Goal: Transaction & Acquisition: Book appointment/travel/reservation

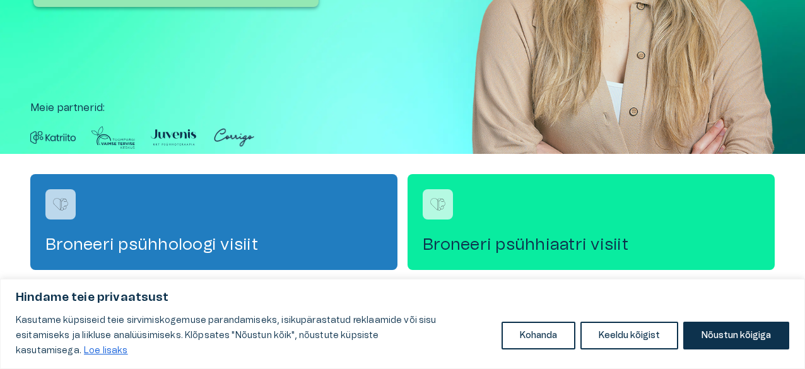
scroll to position [252, 0]
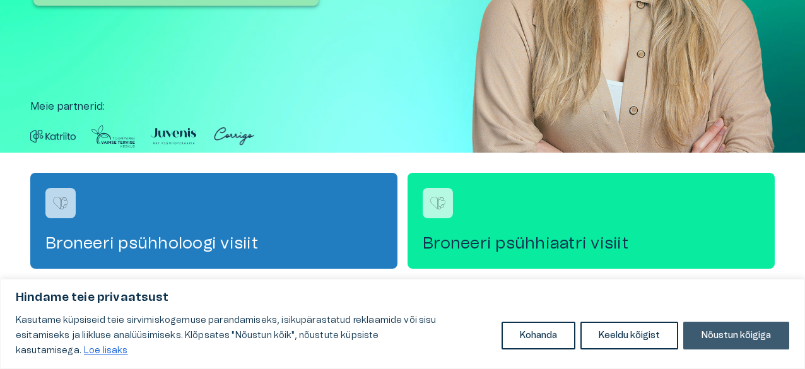
click at [760, 346] on button "Nõustun kõigiga" at bounding box center [736, 336] width 106 height 28
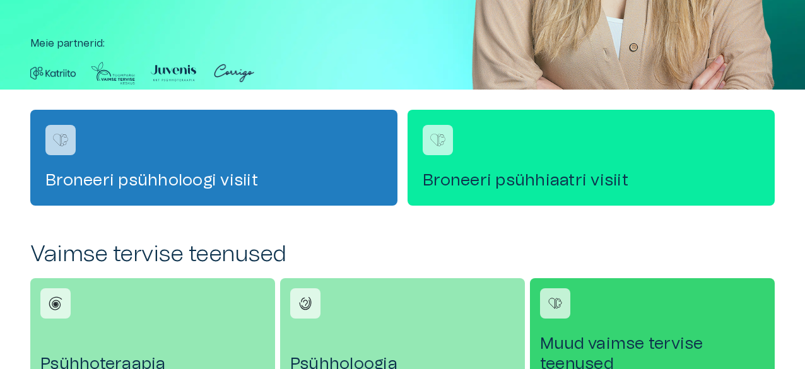
scroll to position [252, 0]
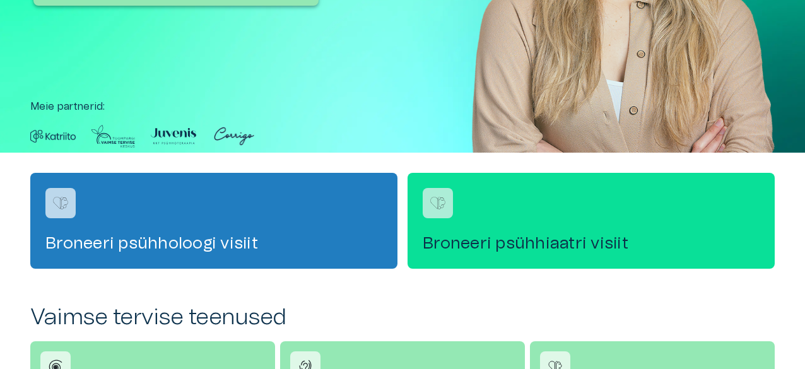
click at [621, 232] on div "Broneeri psühhiaatri visiit" at bounding box center [591, 221] width 367 height 96
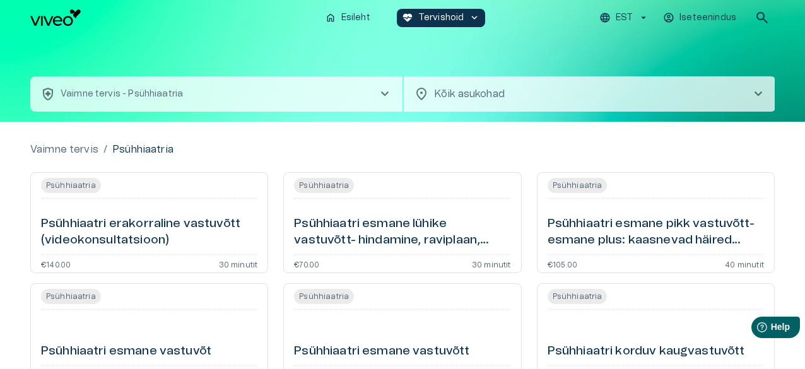
scroll to position [63, 0]
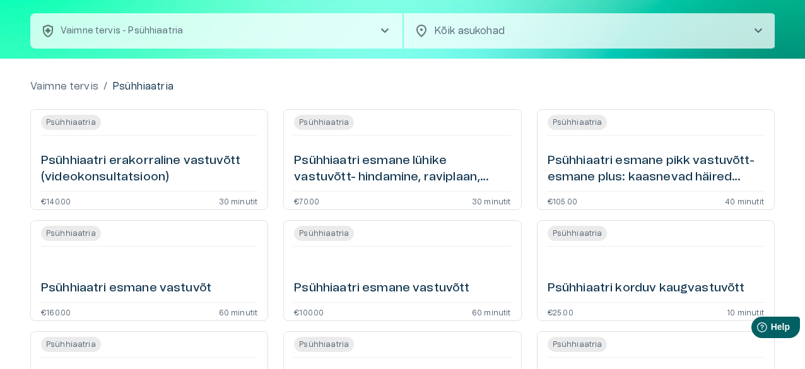
click at [160, 172] on h6 "Psühhiaatri erakorraline vastuvõtt (videokonsultatsioon)" at bounding box center [149, 169] width 216 height 33
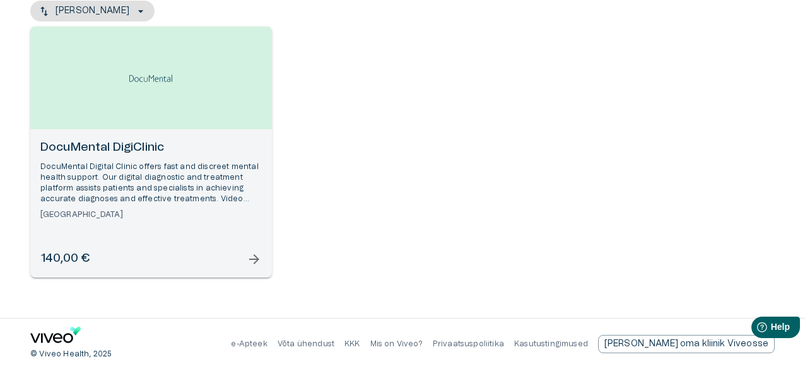
scroll to position [162, 0]
click at [210, 259] on div "140,00 € arrow_forward" at bounding box center [151, 259] width 222 height 17
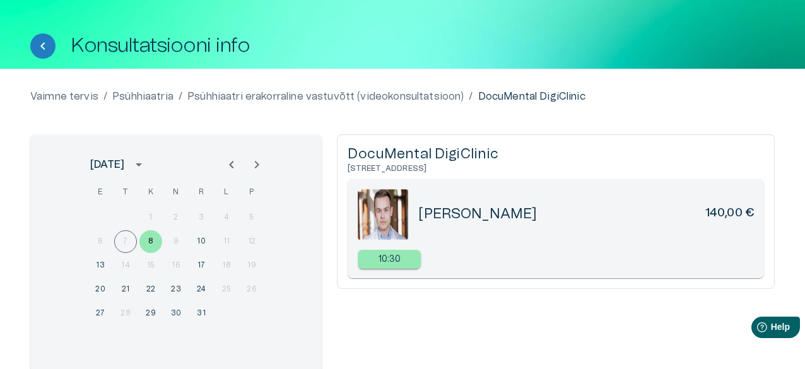
scroll to position [63, 0]
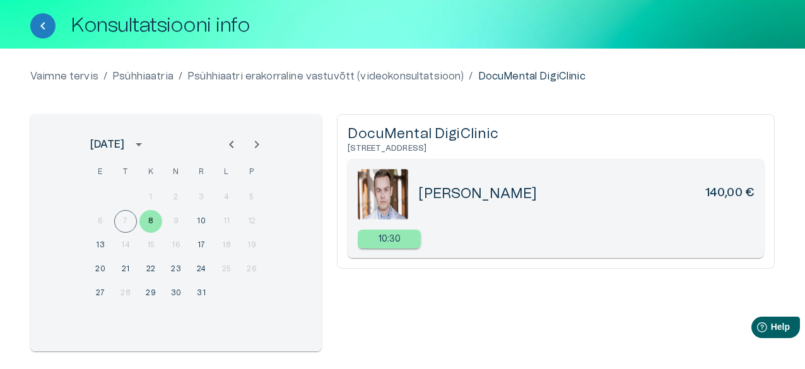
click at [406, 297] on div "DocuMental DigiClinic Tiigi tn 61b Tartu Tartu maakond 50410 Aleksander Morar 1…" at bounding box center [556, 232] width 438 height 237
click at [199, 220] on button "10" at bounding box center [201, 221] width 23 height 23
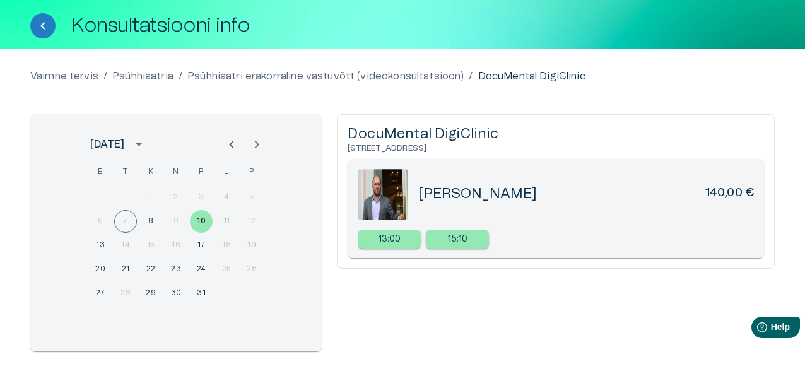
scroll to position [162, 0]
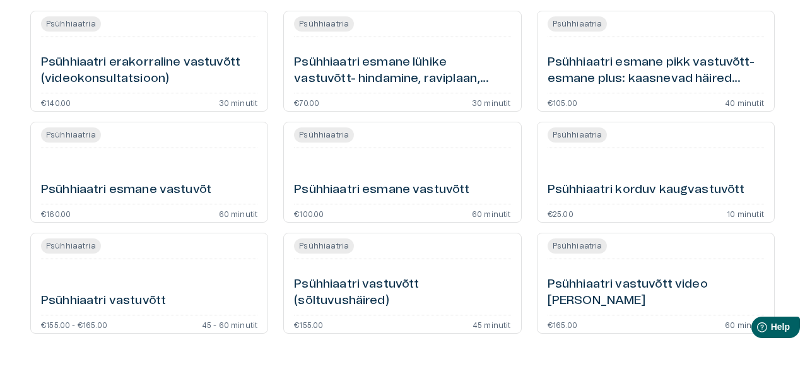
scroll to position [63, 0]
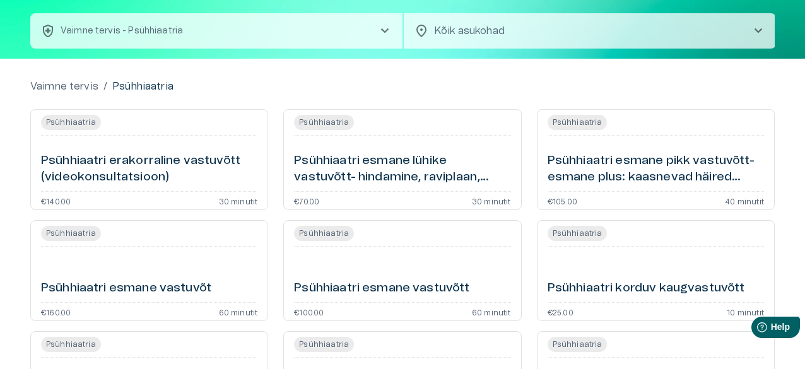
click at [712, 179] on h6 "Psühhiaatri esmane pikk vastuvõtt- esmane plus: kaasnevad häired (videokonsulta…" at bounding box center [656, 169] width 216 height 33
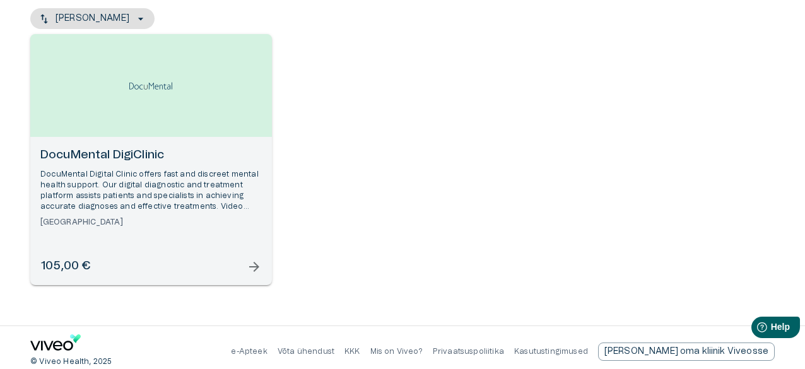
scroll to position [162, 0]
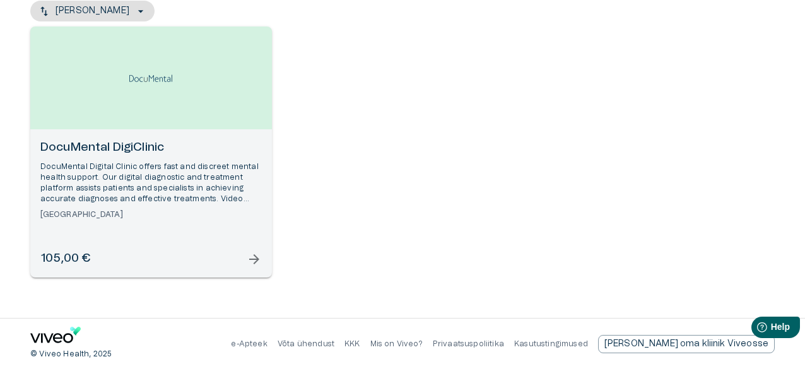
click at [227, 252] on div "105,00 € arrow_forward" at bounding box center [151, 259] width 222 height 17
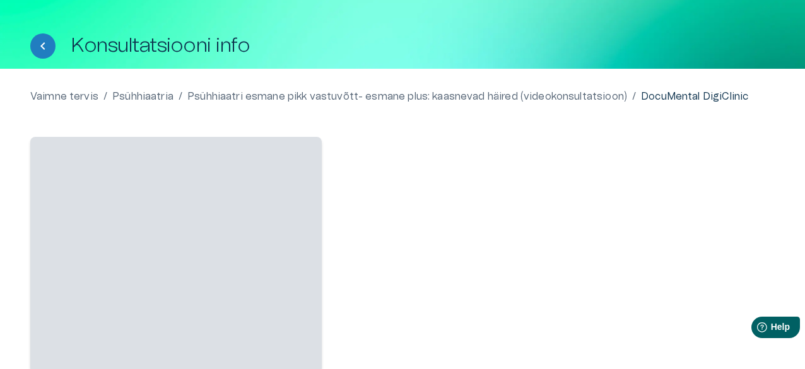
scroll to position [63, 0]
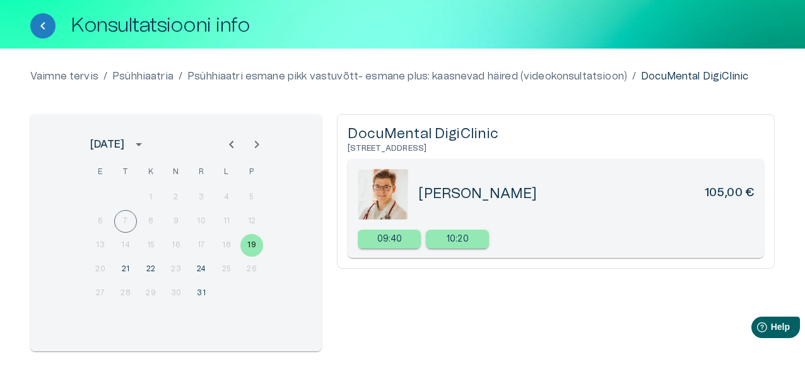
scroll to position [162, 0]
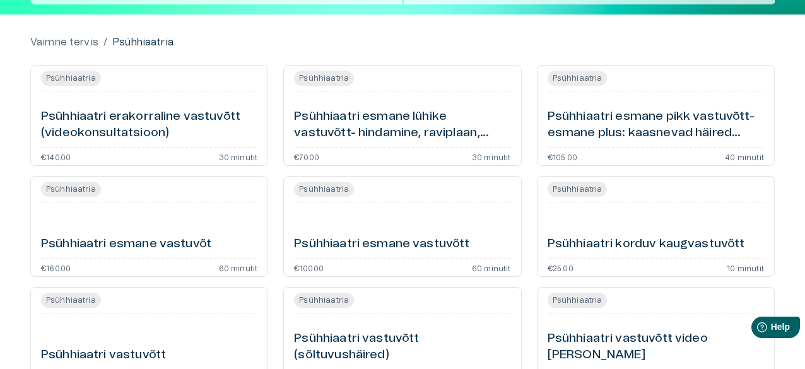
scroll to position [126, 0]
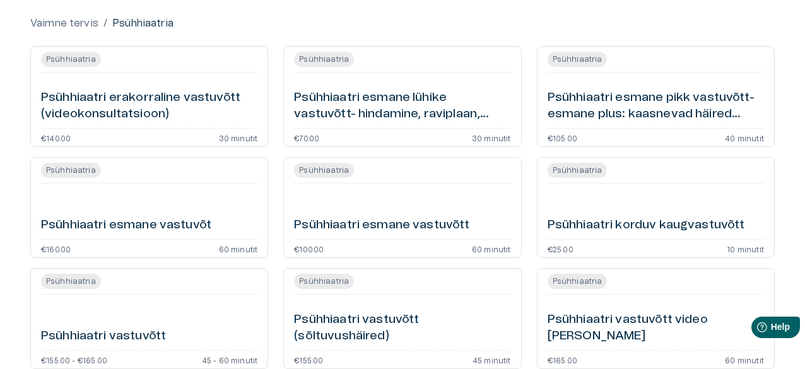
click at [457, 235] on div "Psühhiaatria Psühhiaatri esmane vastuvõtt €100.00 60 minutit" at bounding box center [402, 207] width 238 height 101
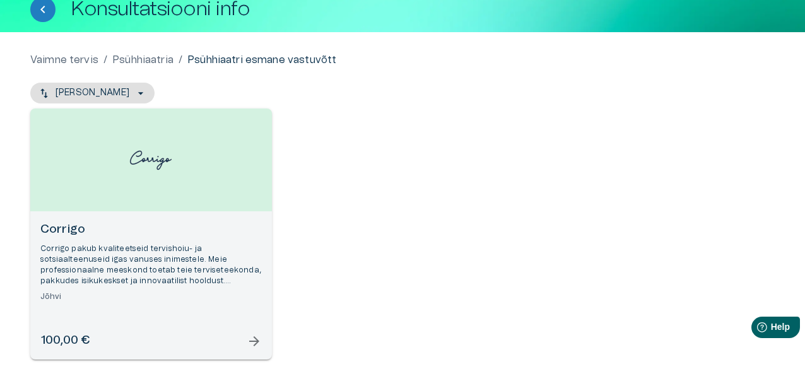
scroll to position [126, 0]
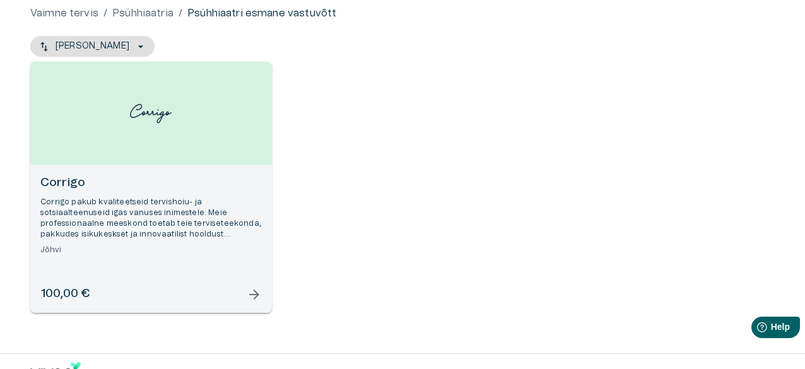
click at [233, 300] on div "100,00 € arrow_forward" at bounding box center [151, 294] width 222 height 17
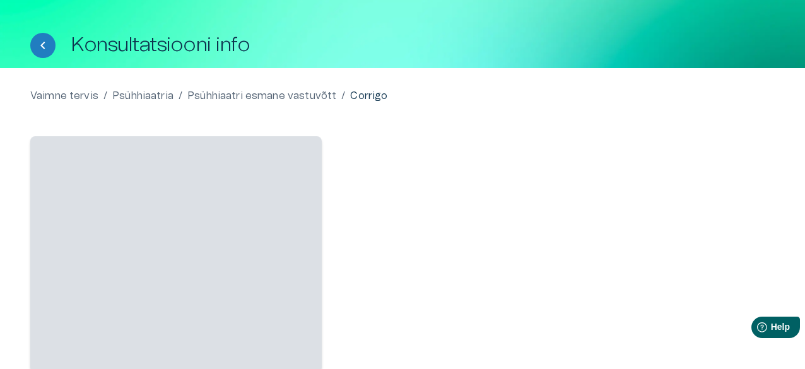
scroll to position [63, 0]
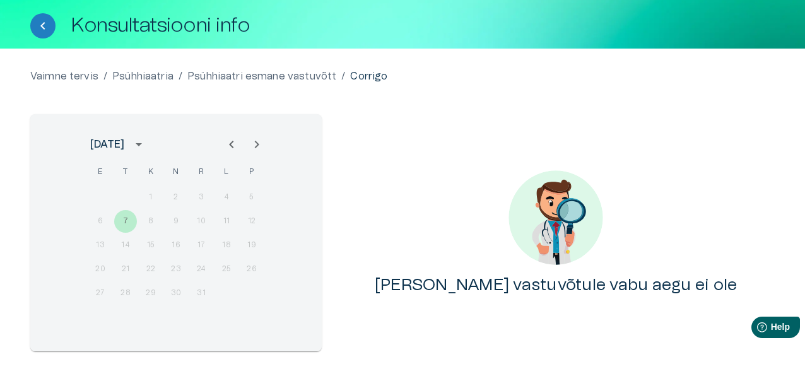
click at [252, 147] on icon "Next month" at bounding box center [256, 144] width 15 height 15
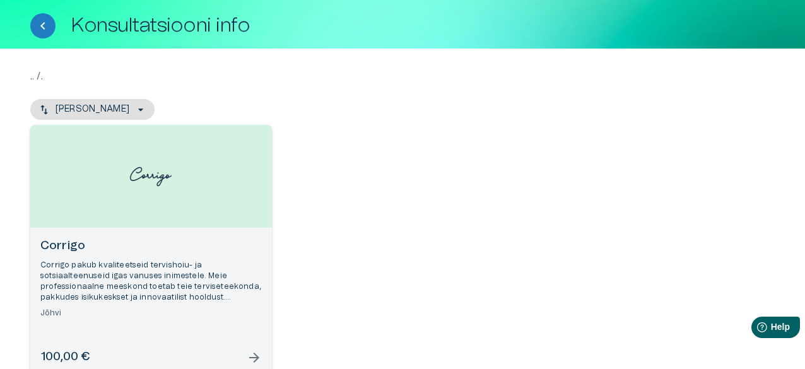
scroll to position [126, 0]
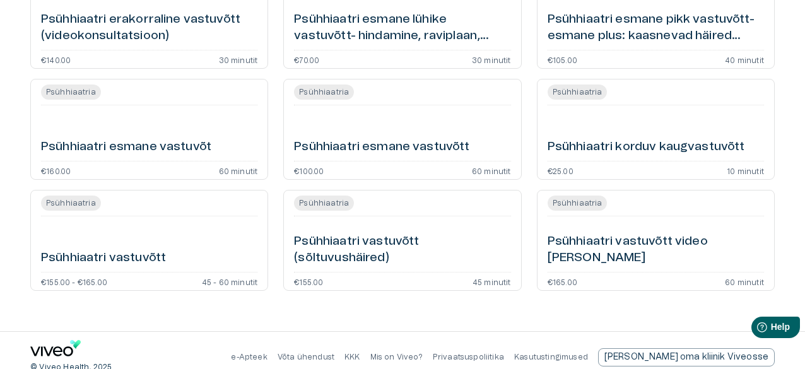
scroll to position [218, 0]
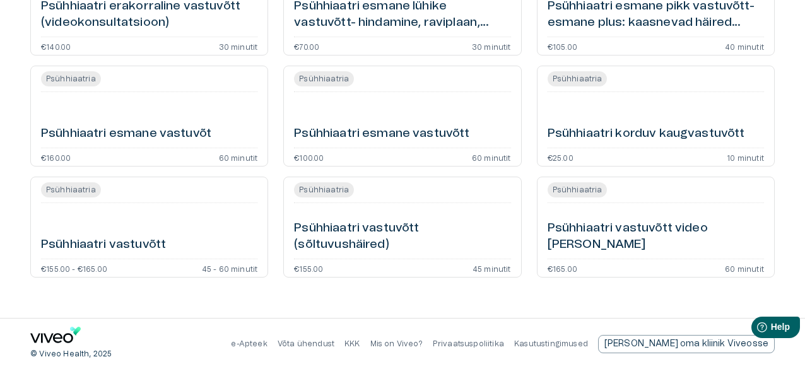
click at [669, 230] on div "Psühhiaatri vastuvõtt video teel" at bounding box center [656, 230] width 216 height 45
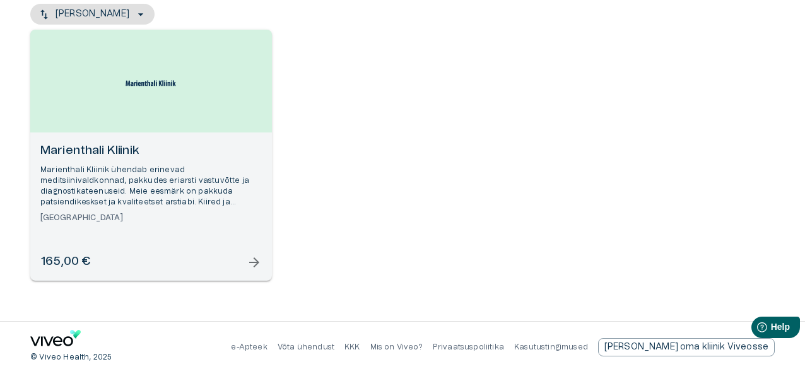
scroll to position [162, 0]
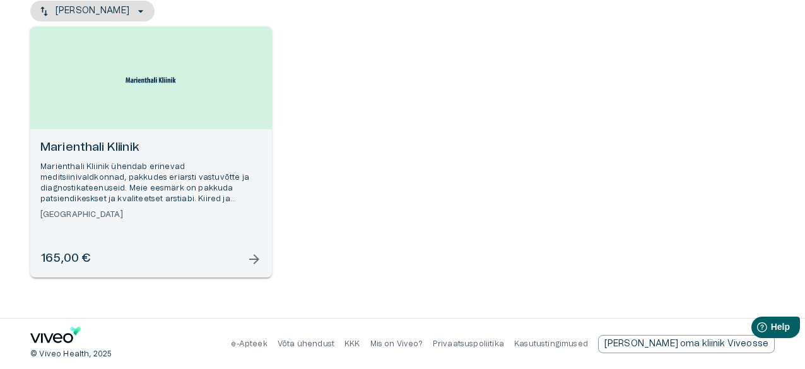
click at [175, 263] on div "165,00 € arrow_forward" at bounding box center [151, 259] width 222 height 17
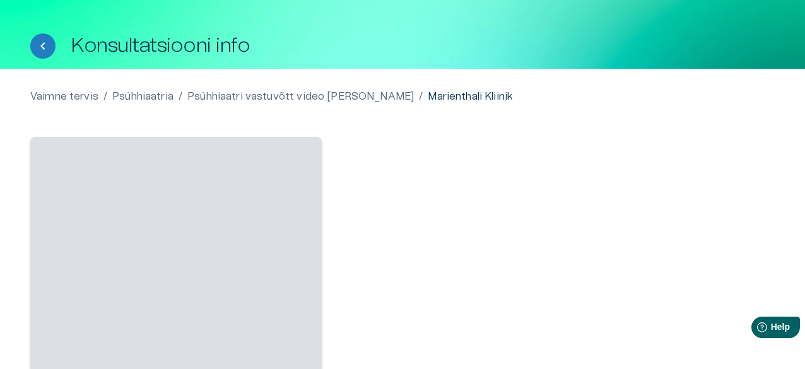
scroll to position [63, 0]
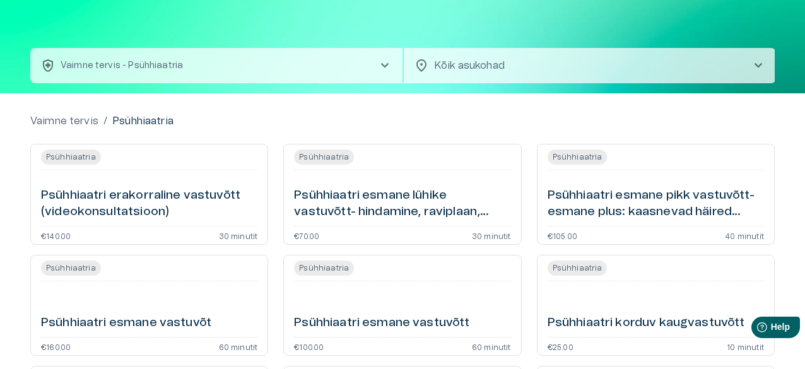
scroll to position [92, 0]
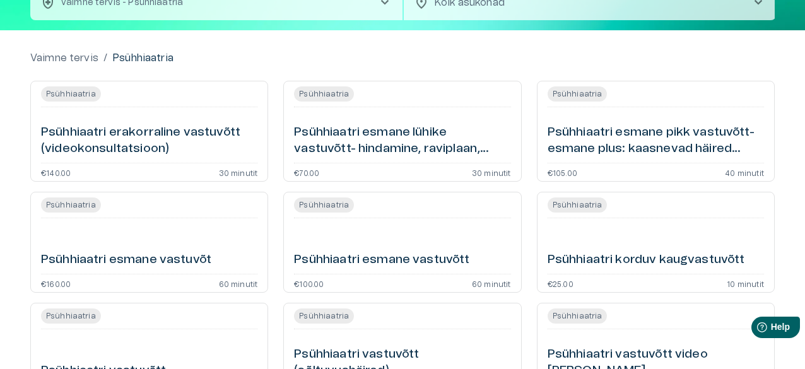
click at [242, 168] on p "30 minutit" at bounding box center [238, 172] width 39 height 8
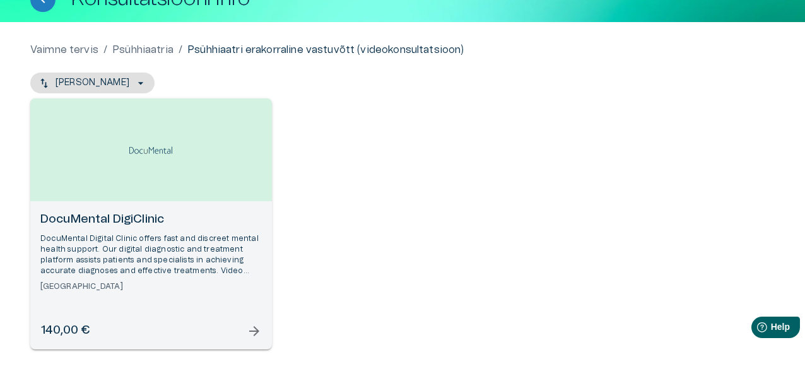
scroll to position [126, 0]
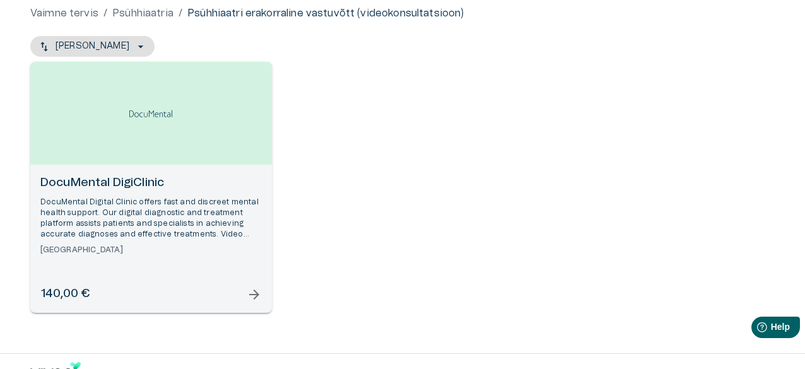
click at [180, 302] on div "DocuMental DigiClinic DocuMental Digital Clinic offers fast and discreet mental…" at bounding box center [151, 239] width 242 height 148
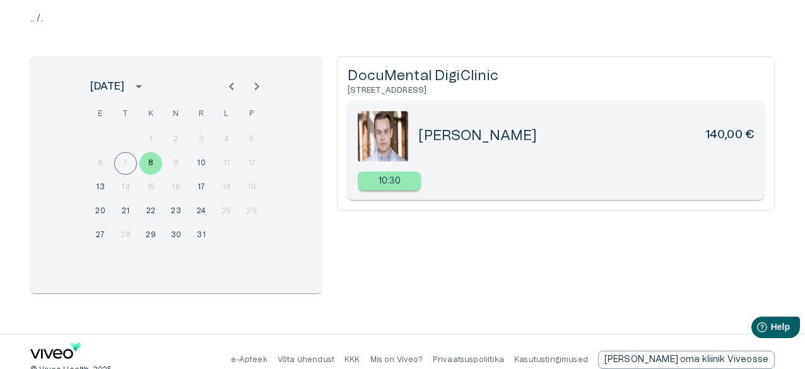
scroll to position [126, 0]
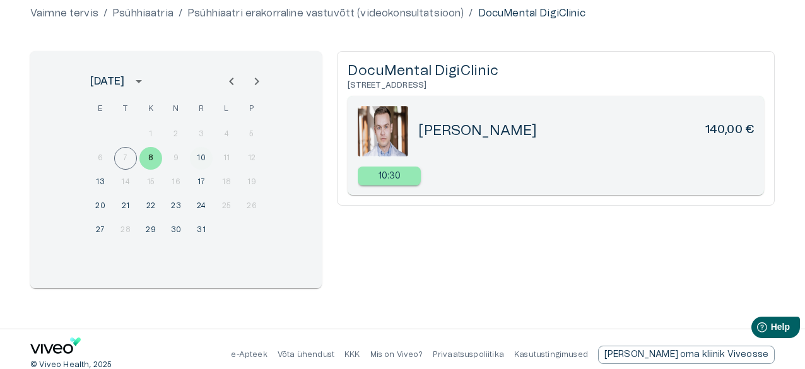
click at [202, 160] on button "10" at bounding box center [201, 158] width 23 height 23
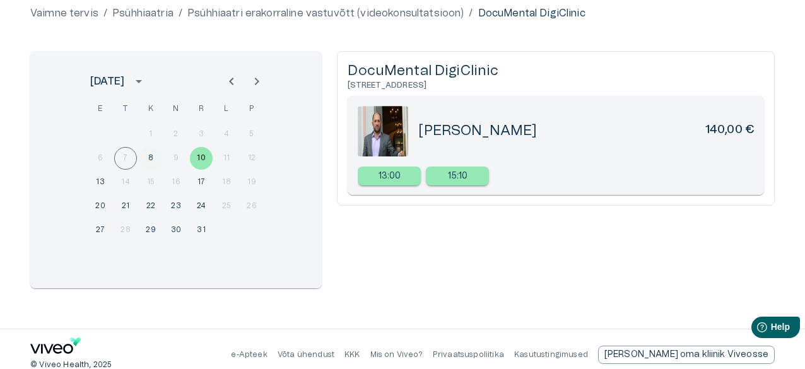
click at [151, 154] on button "8" at bounding box center [150, 158] width 23 height 23
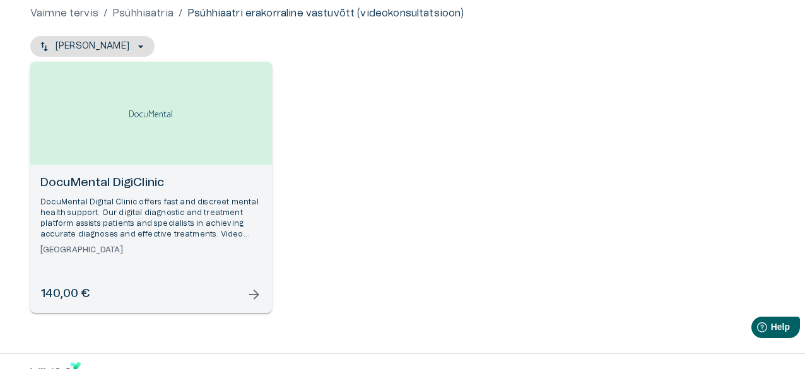
scroll to position [92, 0]
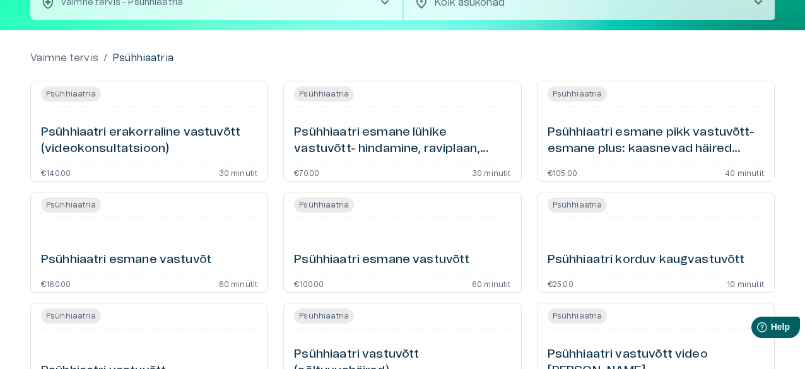
click at [711, 151] on h6 "Psühhiaatri esmane pikk vastuvõtt- esmane plus: kaasnevad häired (videokonsulta…" at bounding box center [656, 140] width 216 height 33
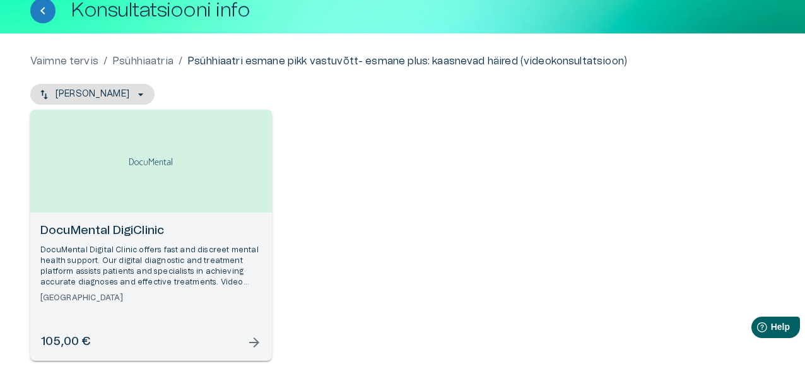
scroll to position [162, 0]
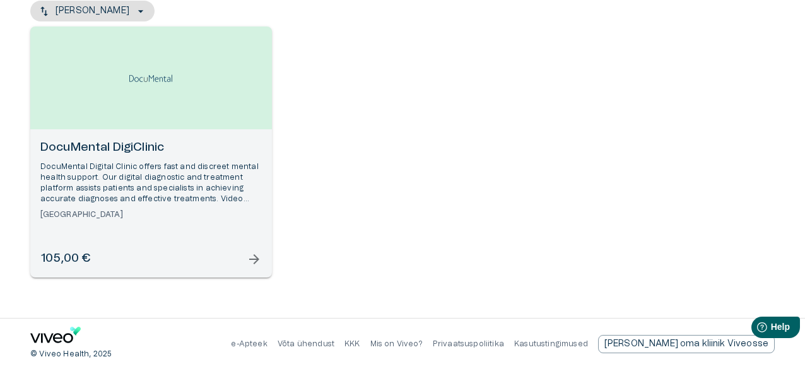
click at [245, 268] on div "DocuMental DigiClinic DocuMental Digital Clinic offers fast and discreet mental…" at bounding box center [151, 203] width 242 height 148
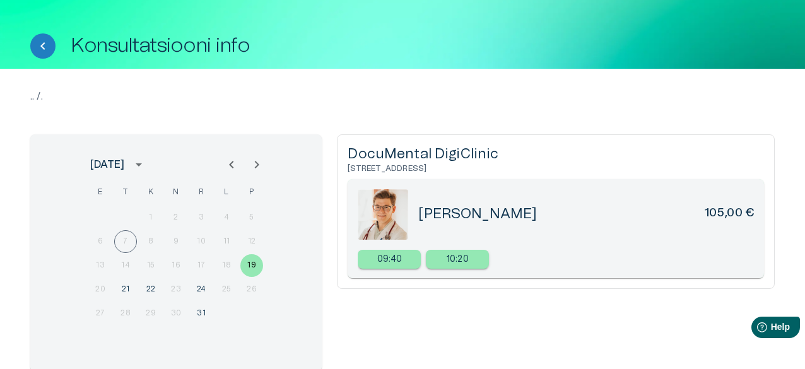
scroll to position [63, 0]
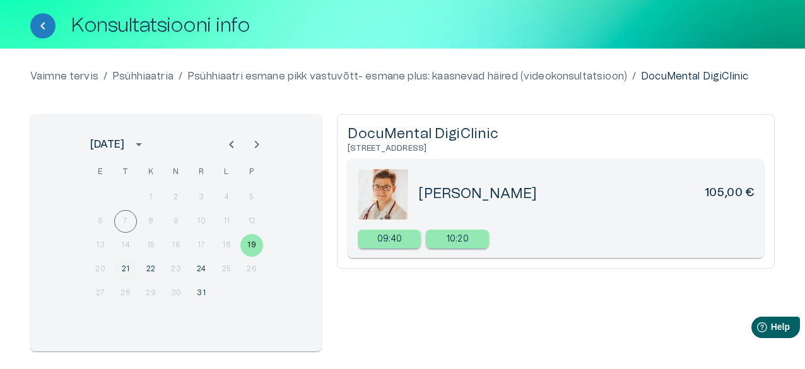
click at [121, 271] on button "21" at bounding box center [125, 269] width 23 height 23
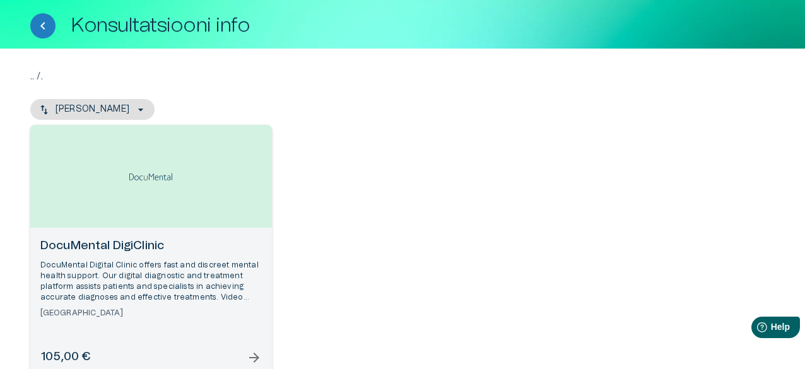
scroll to position [162, 0]
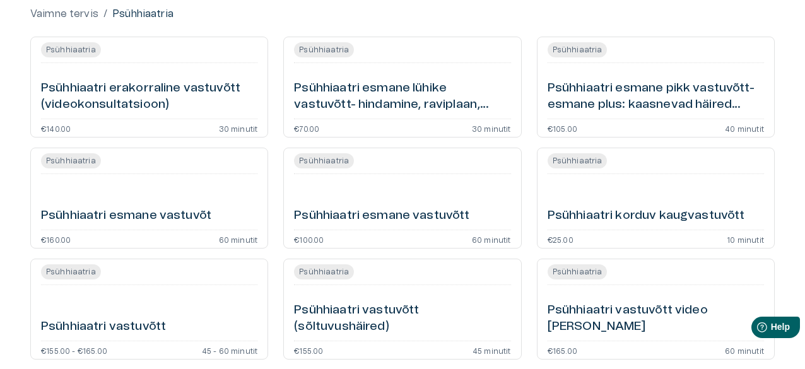
scroll to position [155, 0]
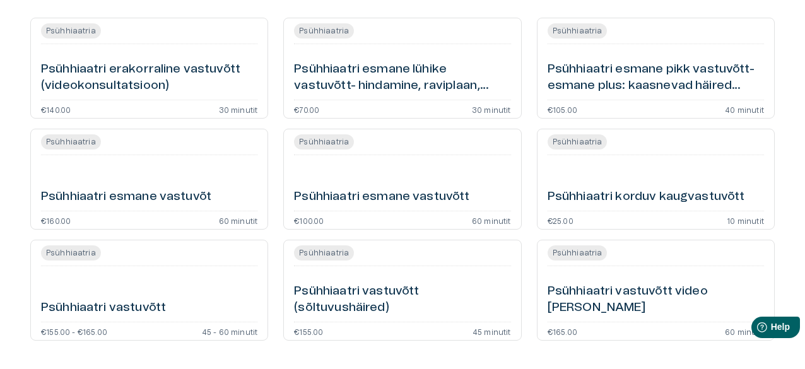
click at [450, 208] on div "Psühhiaatria Psühhiaatri esmane vastuvõtt €100.00 60 minutit" at bounding box center [402, 179] width 238 height 101
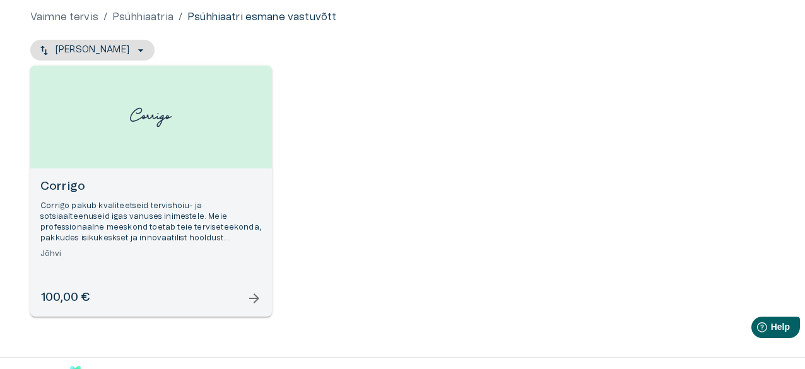
scroll to position [126, 0]
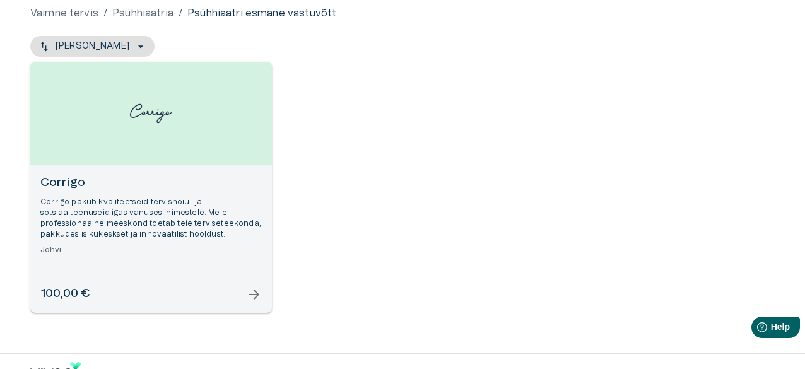
click at [71, 291] on h6 "100,00 €" at bounding box center [64, 294] width 49 height 17
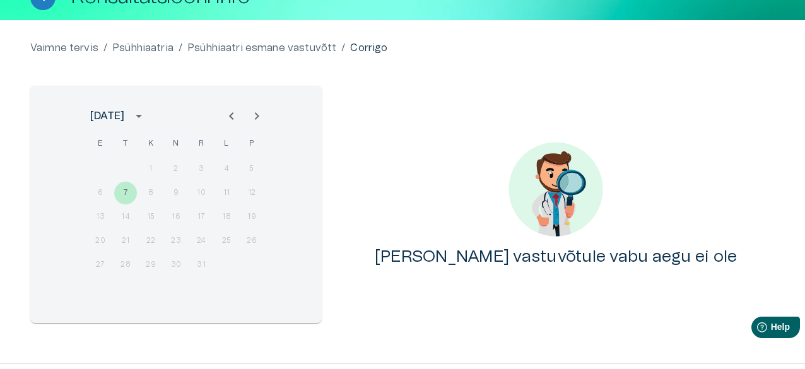
scroll to position [74, 0]
